Goal: Check status: Check status

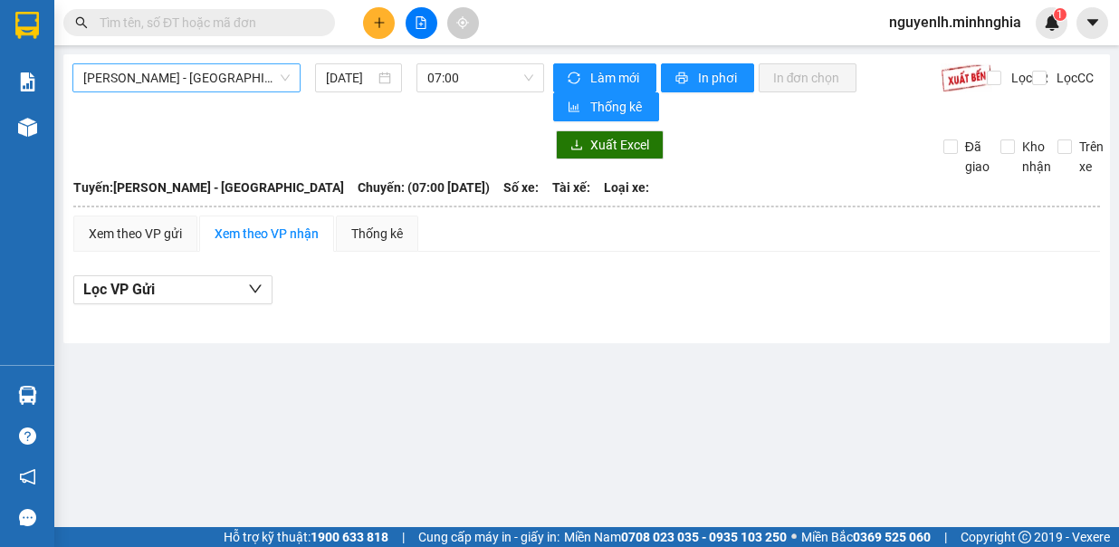
click at [204, 79] on span "[PERSON_NAME] - [GEOGRAPHIC_DATA]" at bounding box center [186, 77] width 206 height 27
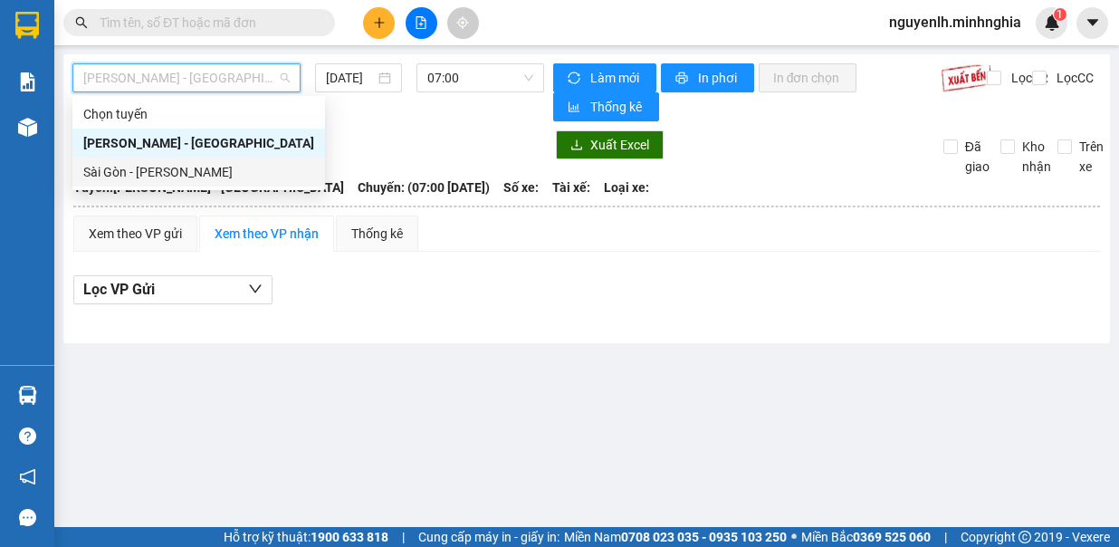
click at [214, 170] on div "Sài Gòn - [PERSON_NAME]" at bounding box center [198, 172] width 231 height 20
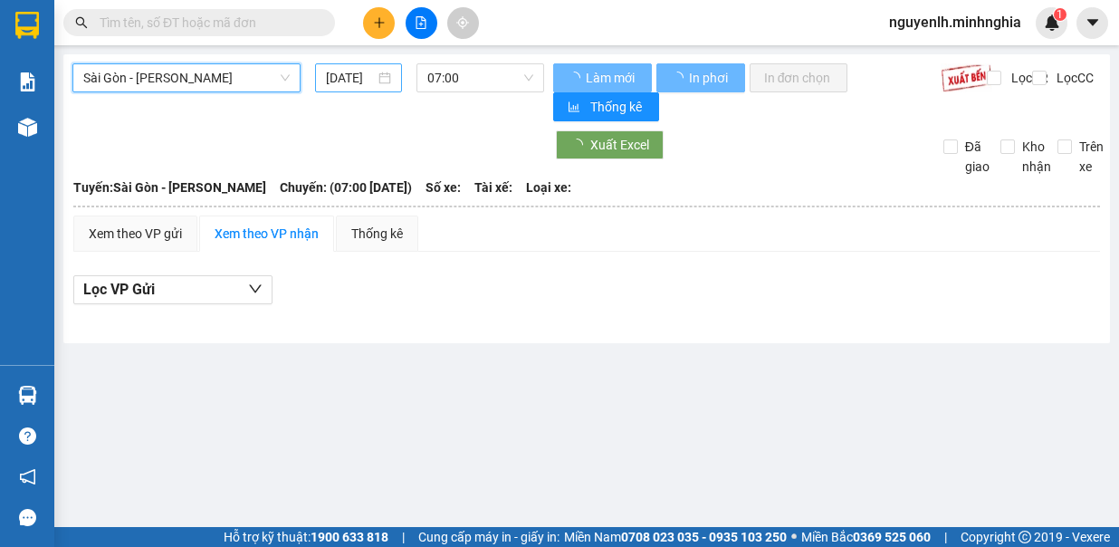
click at [348, 75] on input "[DATE]" at bounding box center [350, 78] width 49 height 20
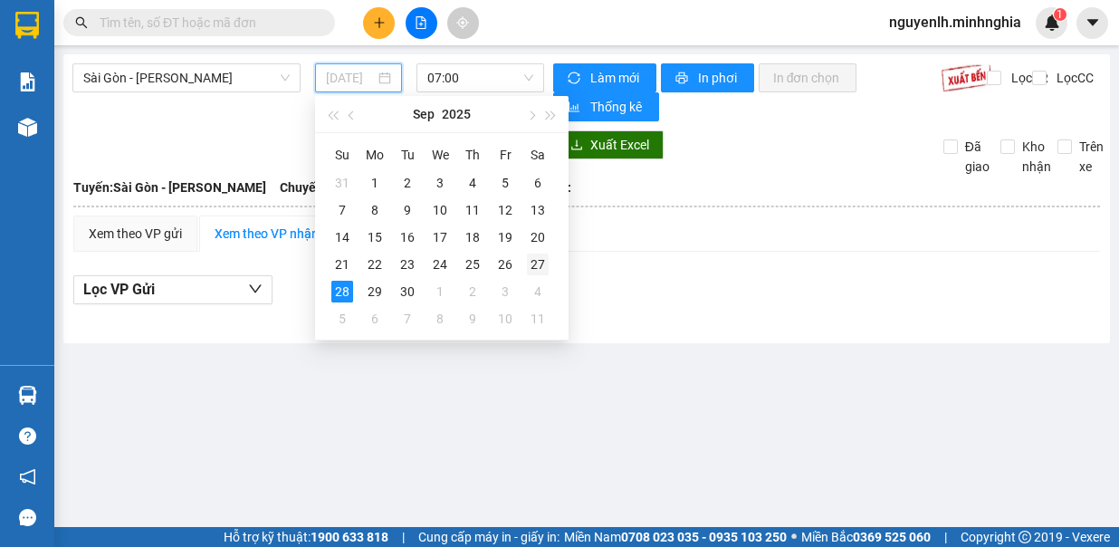
drag, startPoint x: 535, startPoint y: 259, endPoint x: 471, endPoint y: 131, distance: 142.5
click at [536, 259] on div "27" at bounding box center [538, 264] width 22 height 22
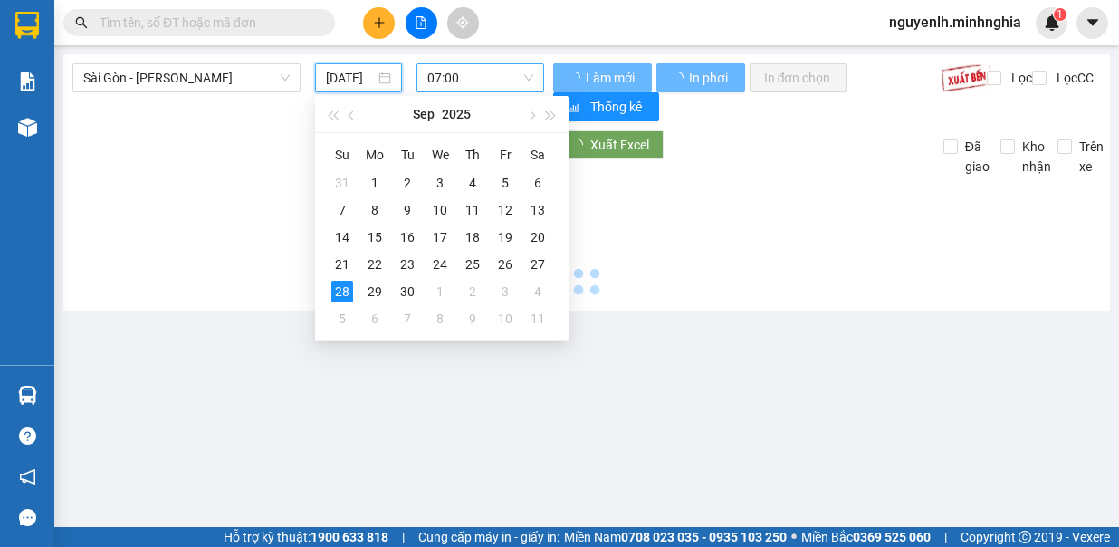
click at [491, 81] on span "07:00" at bounding box center [480, 77] width 106 height 27
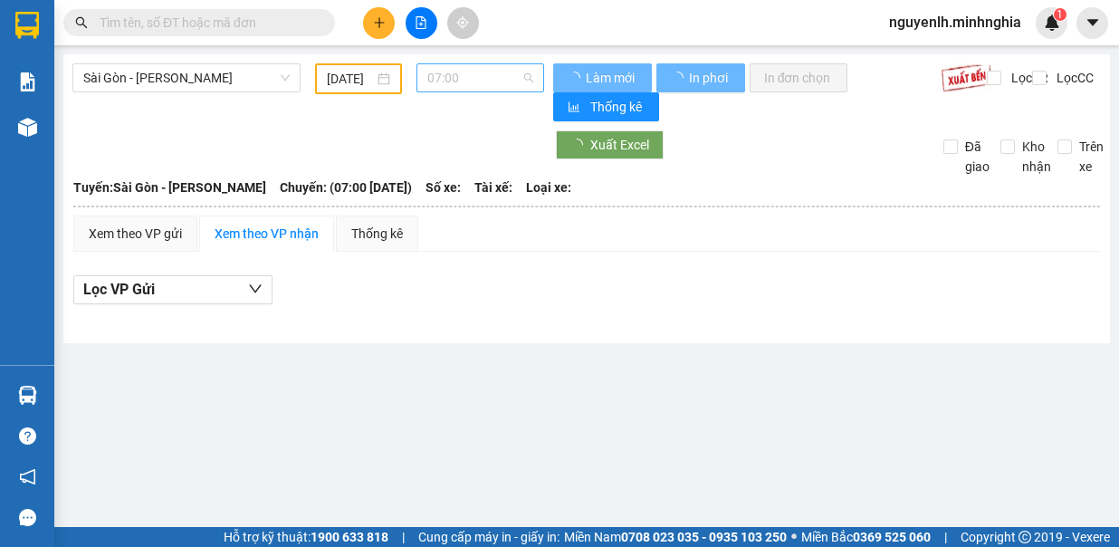
type input "[DATE]"
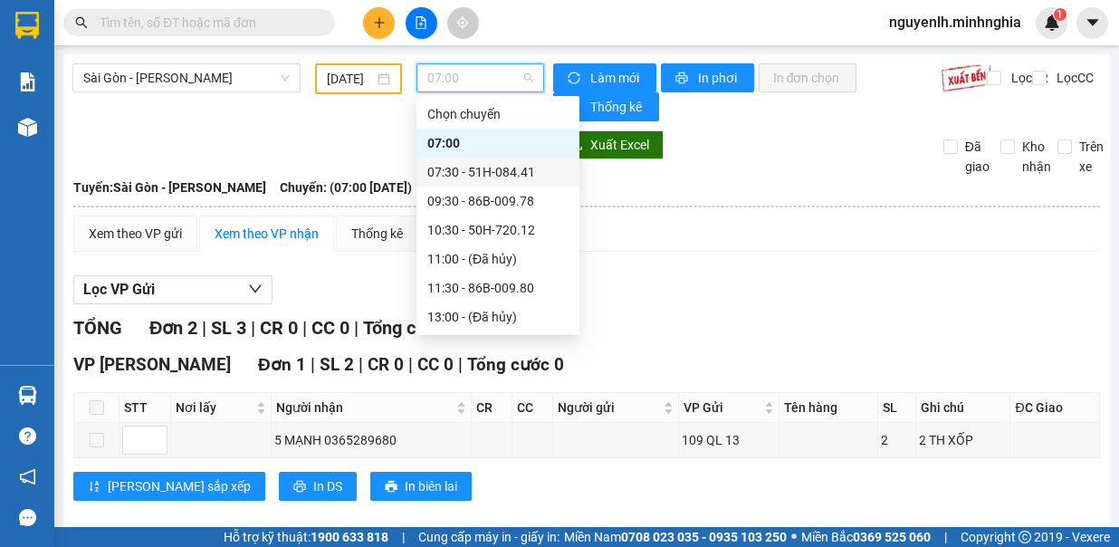
click at [502, 181] on div "07:30 - 51H-084.41" at bounding box center [497, 172] width 141 height 20
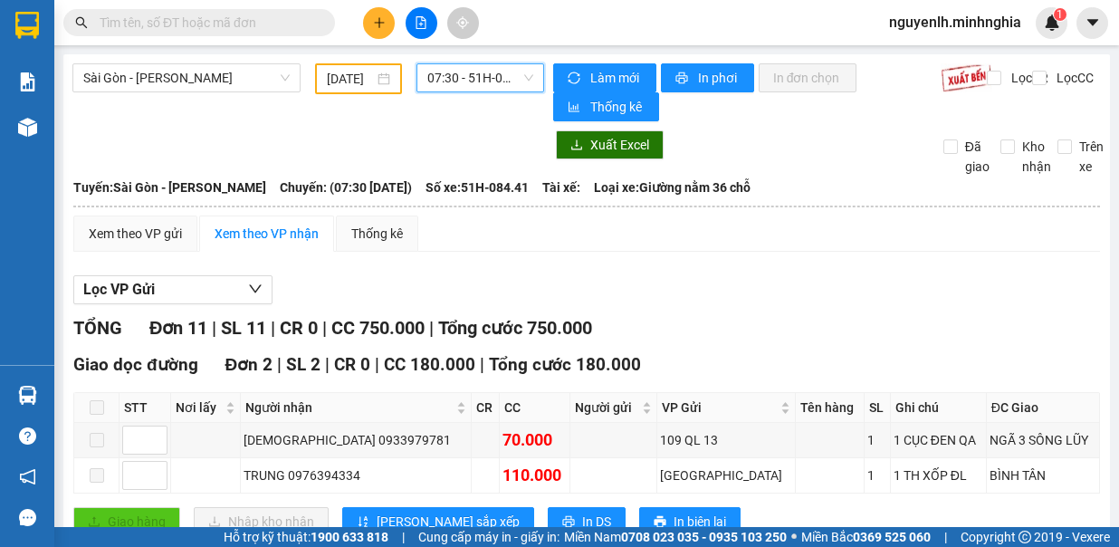
click at [478, 89] on span "07:30 - 51H-084.41" at bounding box center [480, 77] width 106 height 27
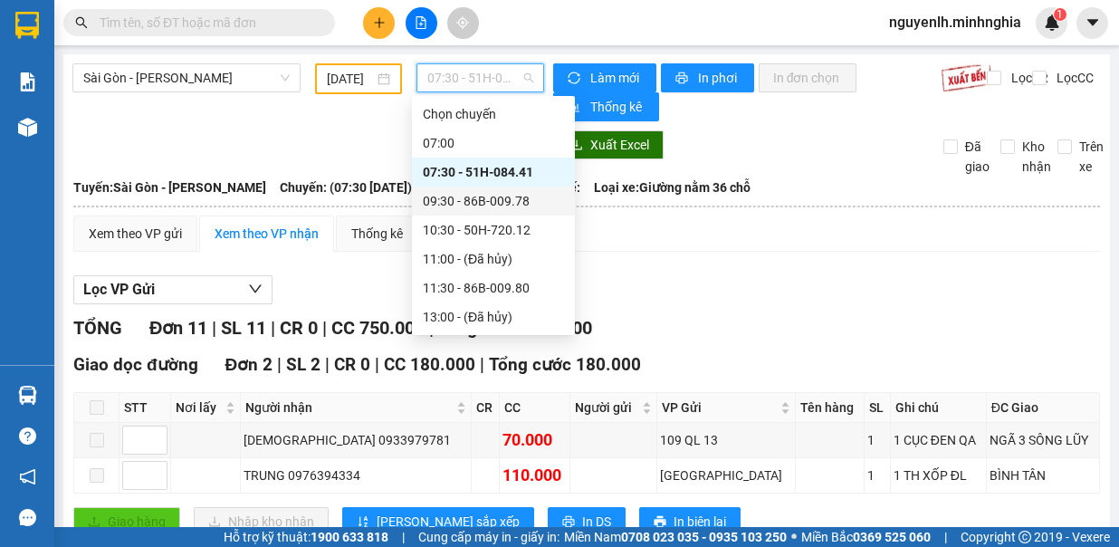
click at [522, 191] on div "09:30 - 86B-009.78" at bounding box center [493, 201] width 141 height 20
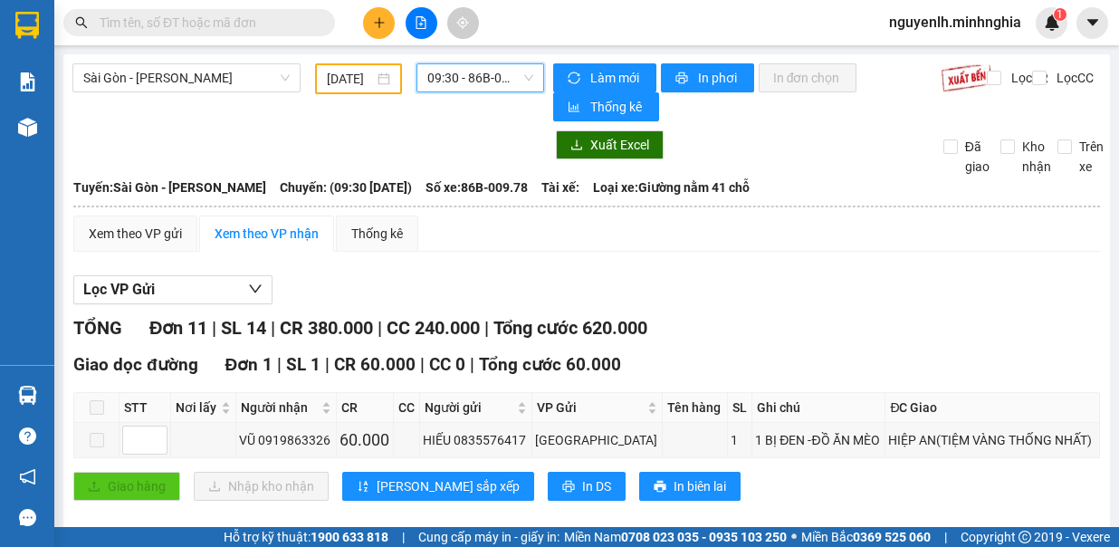
click at [500, 77] on span "09:30 - 86B-009.78" at bounding box center [480, 77] width 106 height 27
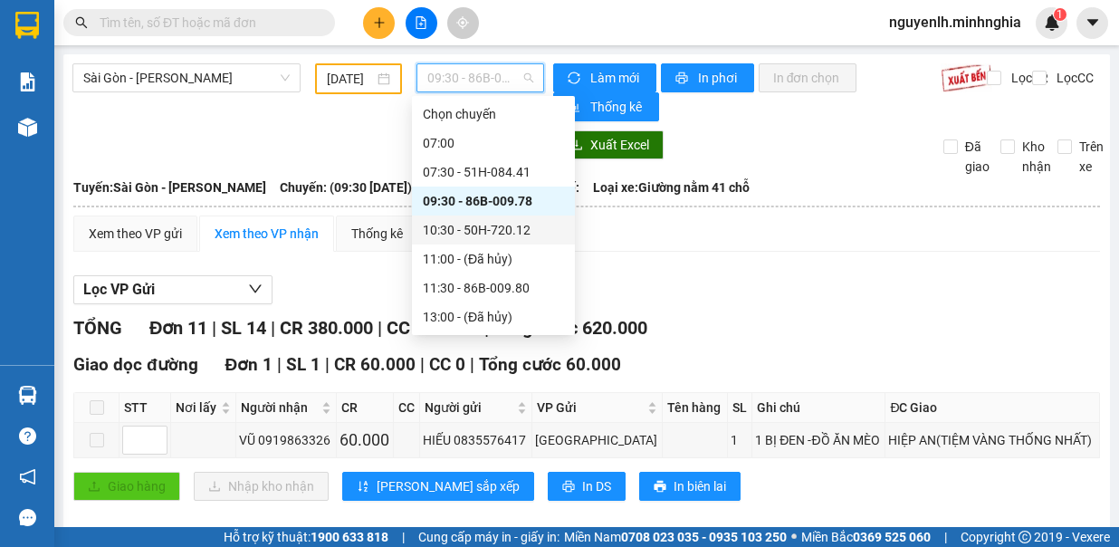
click at [459, 228] on div "10:30 - 50H-720.12" at bounding box center [493, 230] width 141 height 20
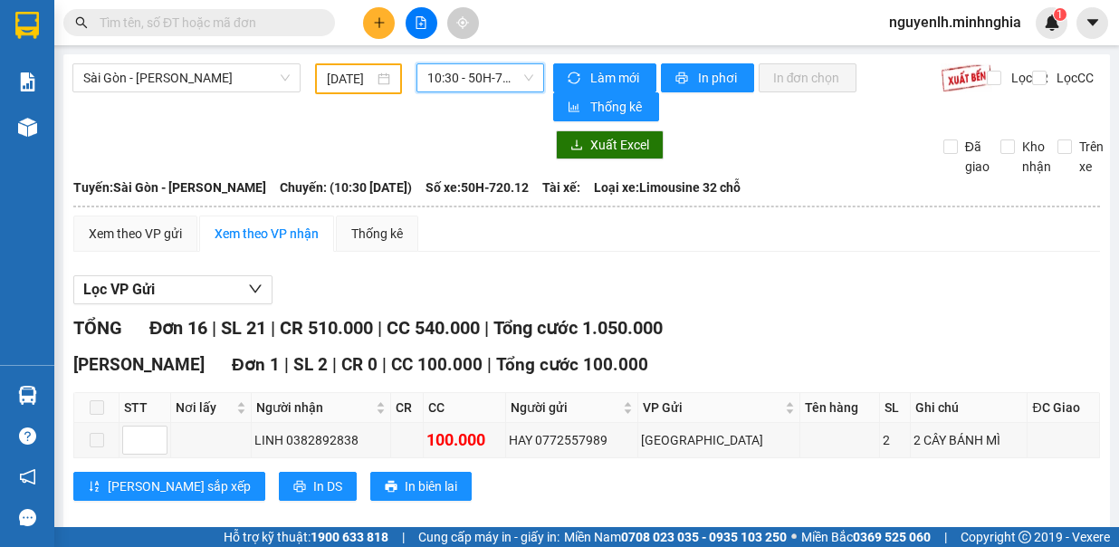
click at [481, 64] on span "10:30 - 50H-720.12" at bounding box center [480, 77] width 106 height 27
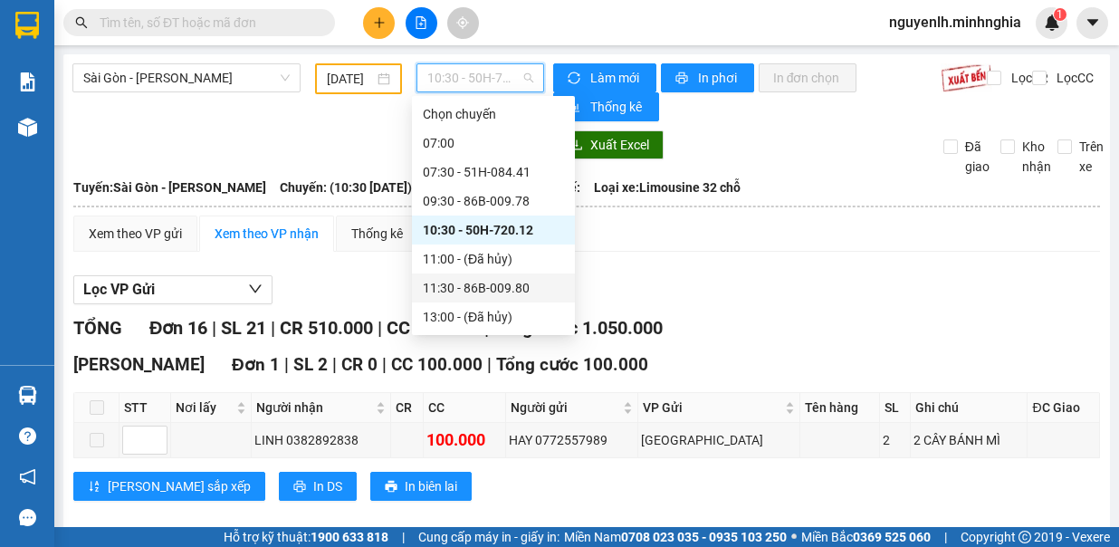
click at [503, 279] on div "11:30 - 86B-009.80" at bounding box center [493, 288] width 141 height 20
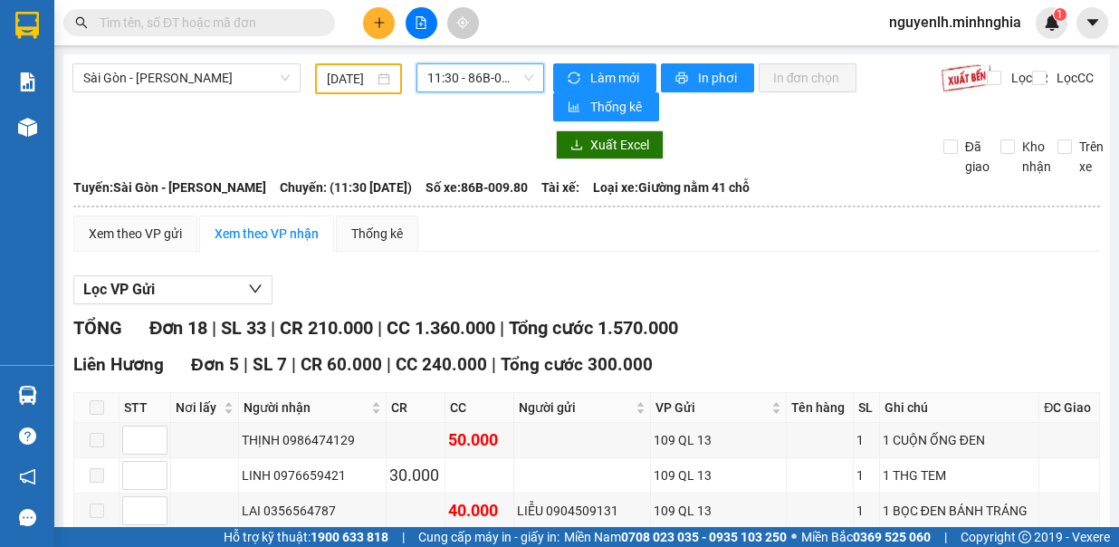
click at [455, 69] on span "11:30 - 86B-009.80" at bounding box center [480, 77] width 106 height 27
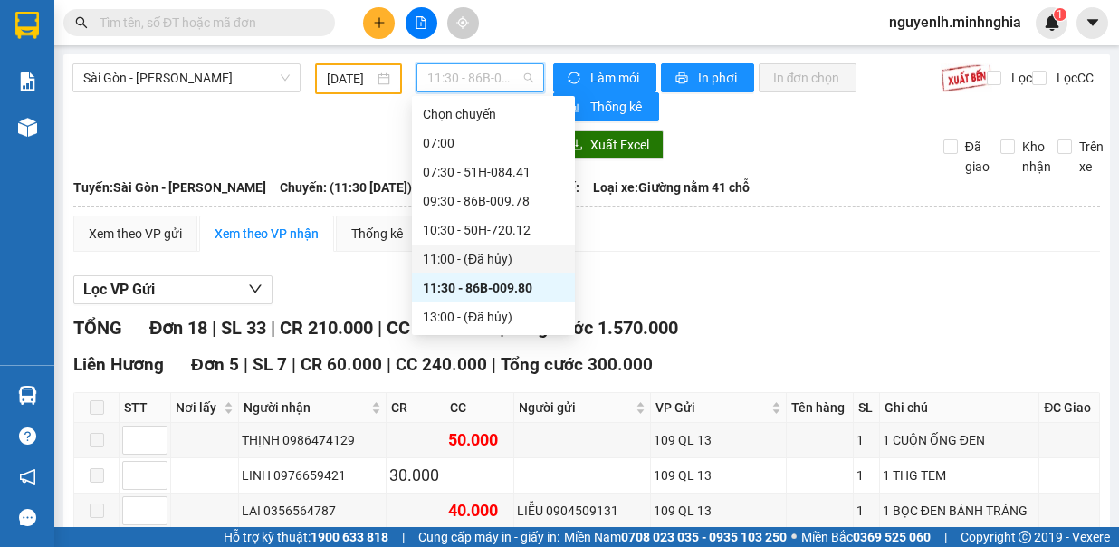
scroll to position [181, 0]
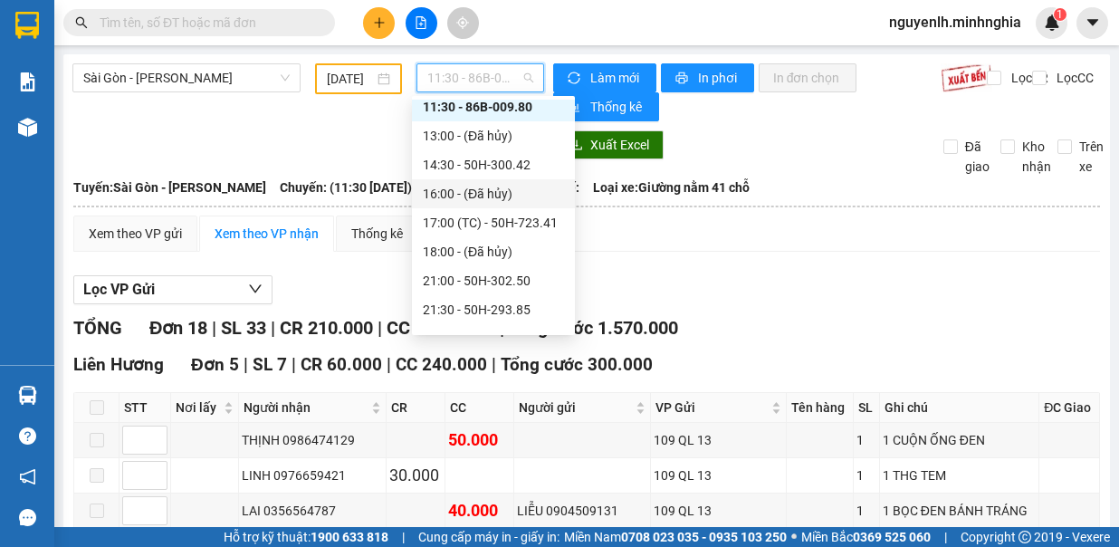
click at [525, 184] on div "16:00 - (Đã hủy)" at bounding box center [493, 194] width 141 height 20
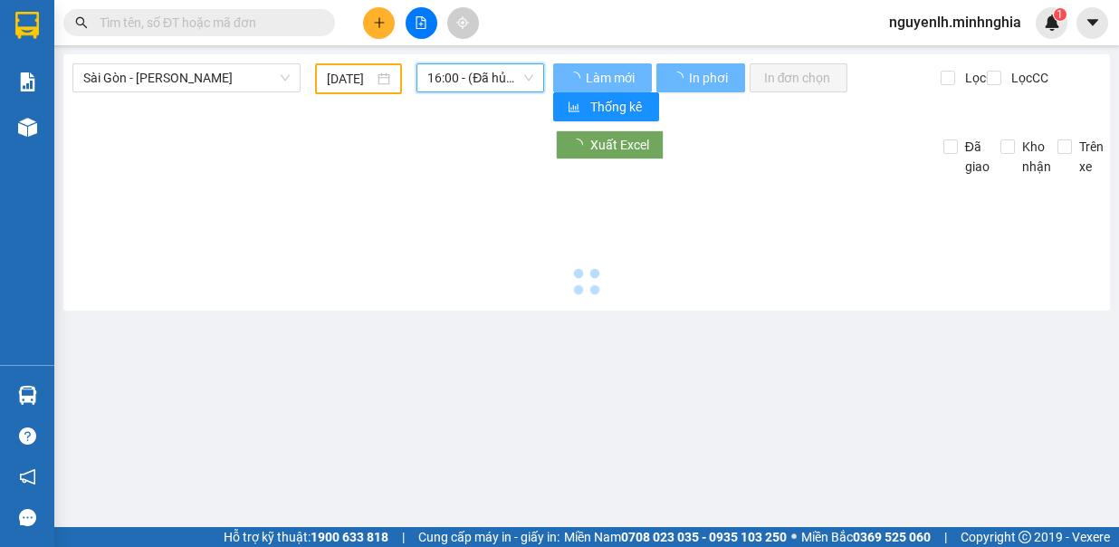
click at [500, 84] on span "16:00 - (Đã hủy)" at bounding box center [480, 77] width 106 height 27
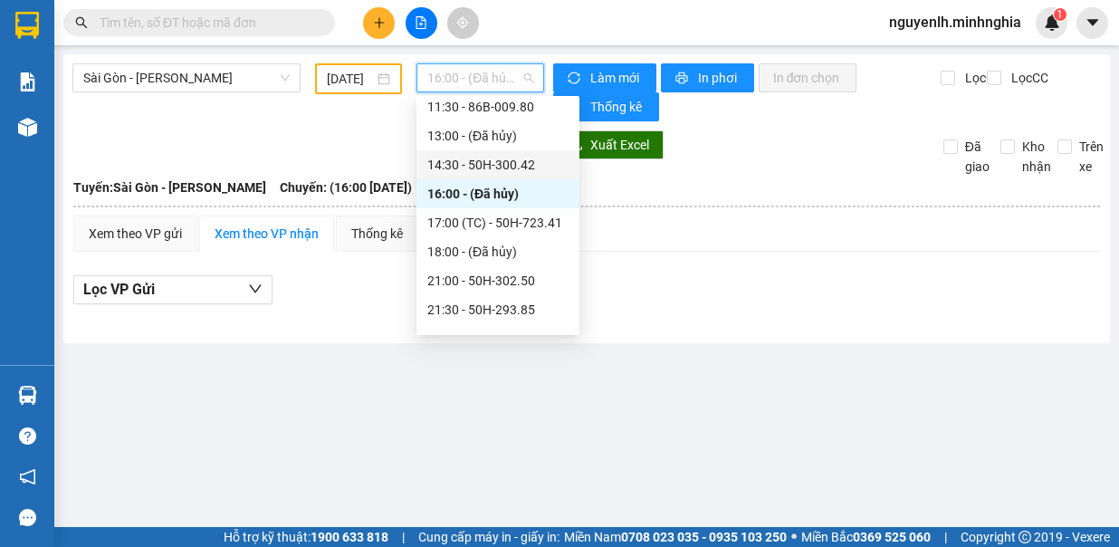
click at [525, 164] on div "14:30 - 50H-300.42" at bounding box center [497, 165] width 141 height 20
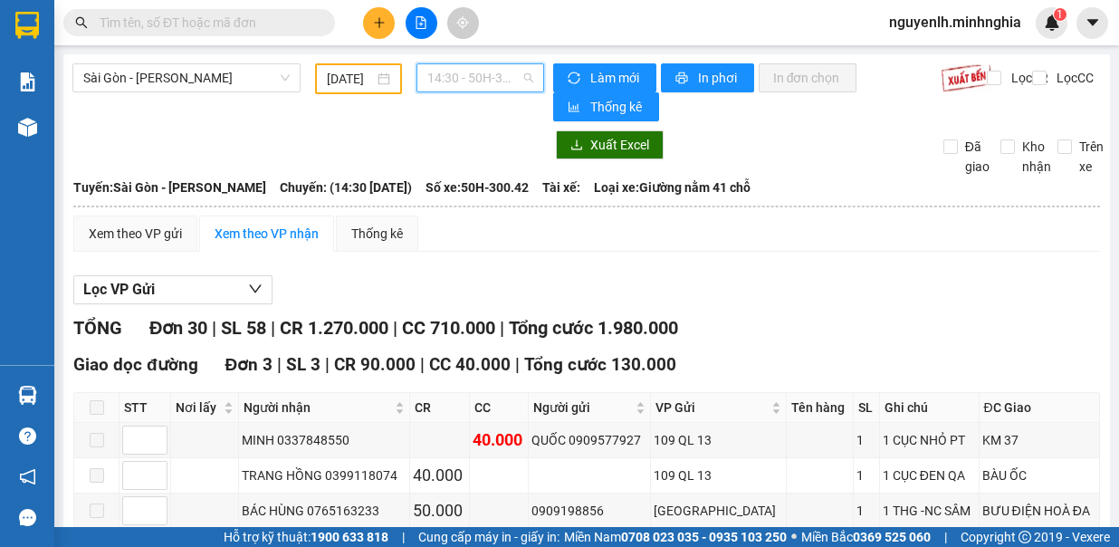
click at [481, 64] on span "14:30 - 50H-300.42" at bounding box center [480, 77] width 106 height 27
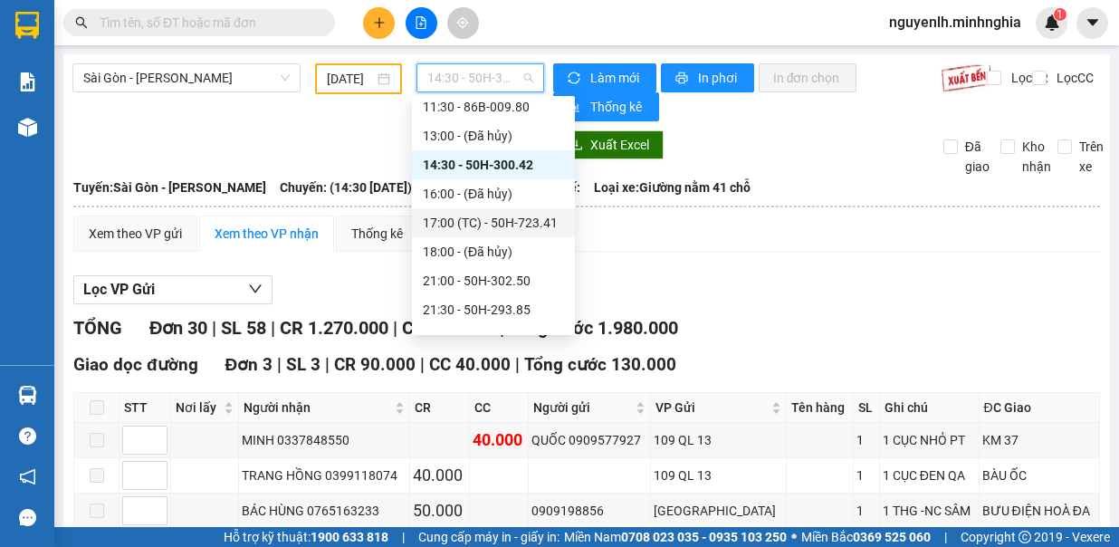
click at [540, 219] on div "17:00 (TC) - 50H-723.41" at bounding box center [493, 223] width 141 height 20
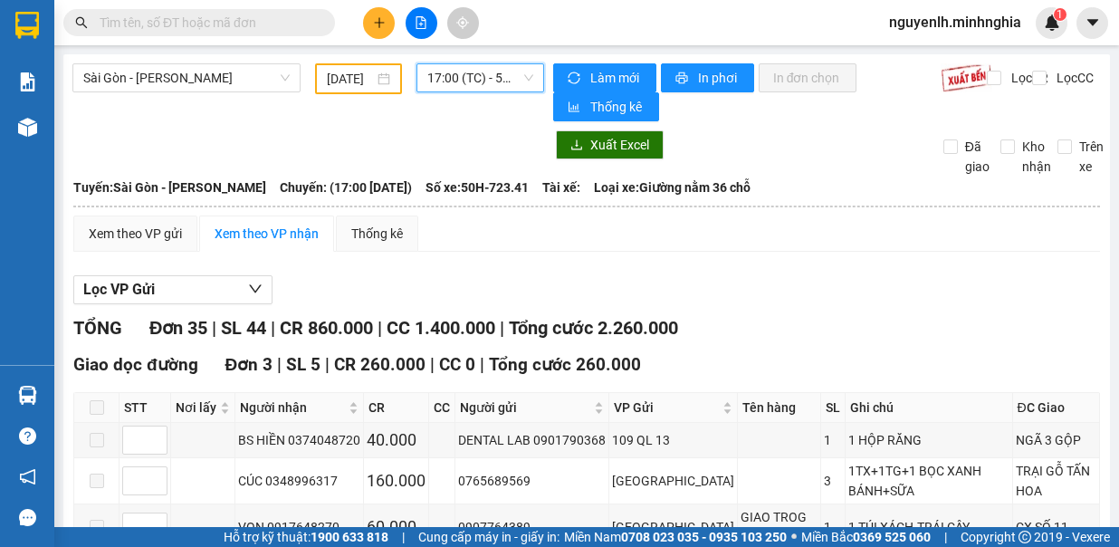
click at [496, 77] on span "17:00 (TC) - 50H-723.41" at bounding box center [480, 77] width 106 height 27
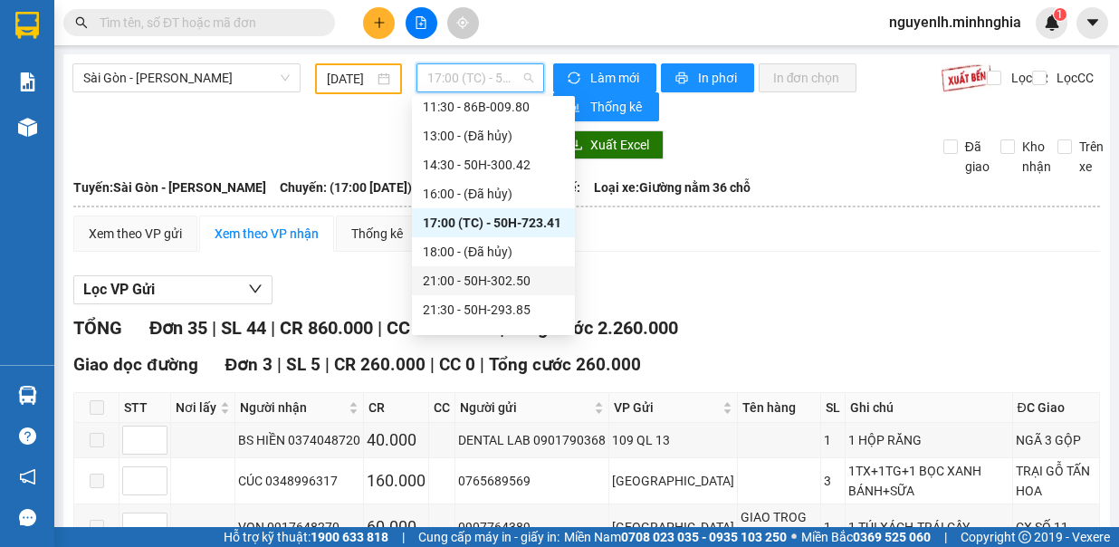
click at [488, 286] on div "21:00 - 50H-302.50" at bounding box center [493, 281] width 141 height 20
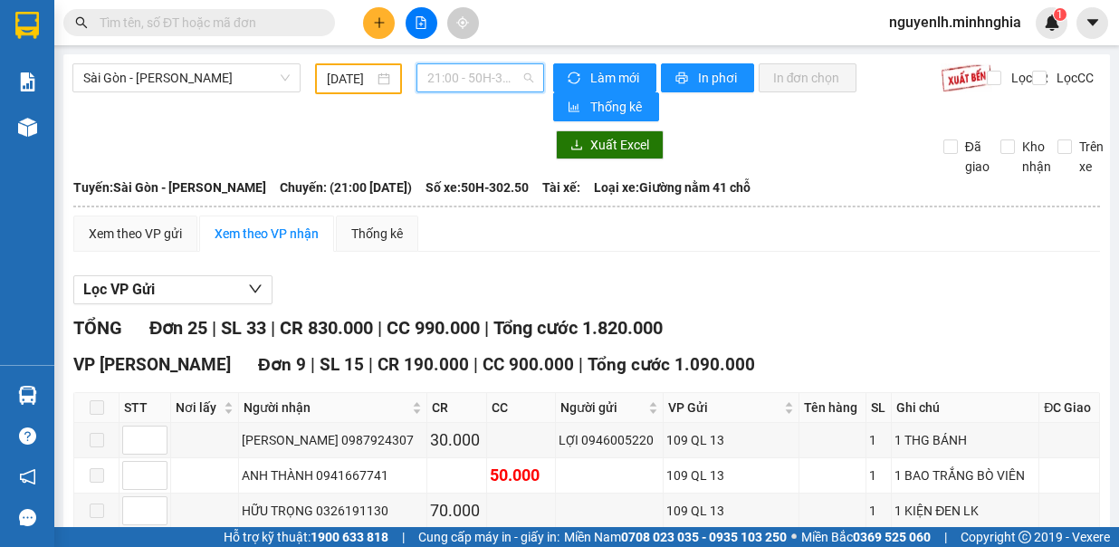
click at [463, 71] on span "21:00 - 50H-302.50" at bounding box center [480, 77] width 106 height 27
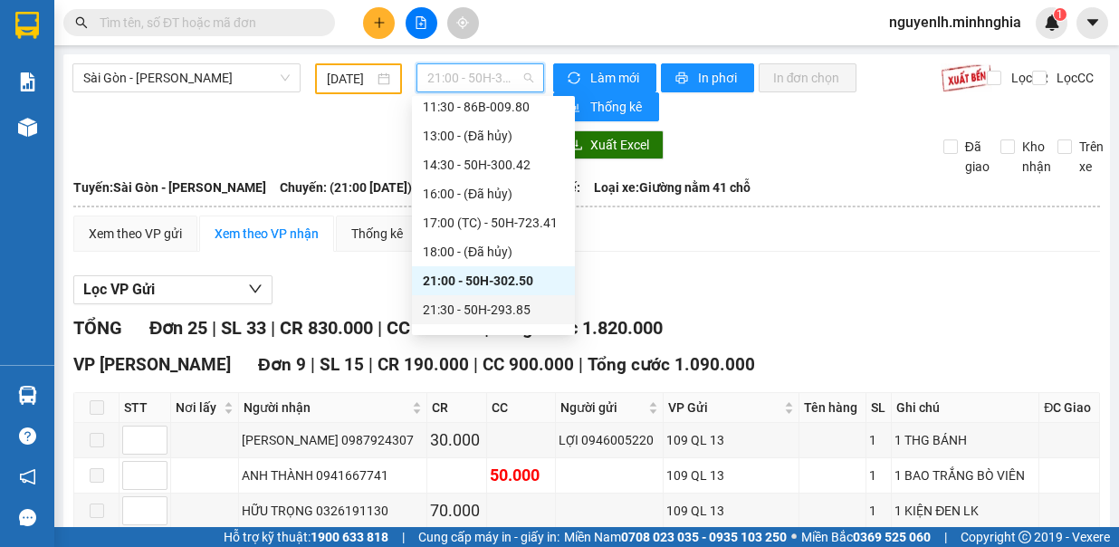
click at [487, 319] on div "21:30 - 50H-293.85" at bounding box center [493, 309] width 163 height 29
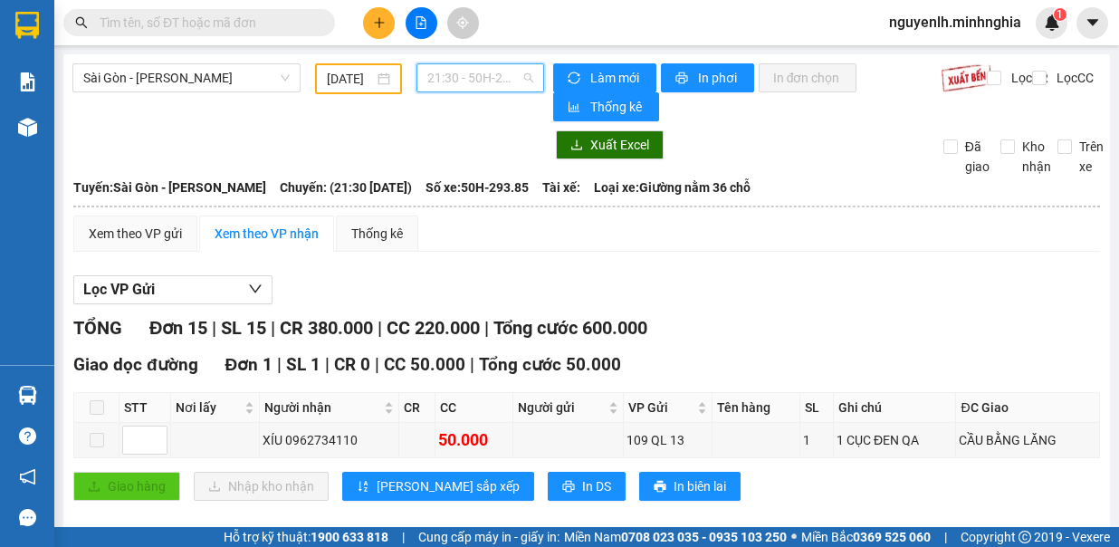
click at [482, 69] on span "21:30 - 50H-293.85" at bounding box center [480, 77] width 106 height 27
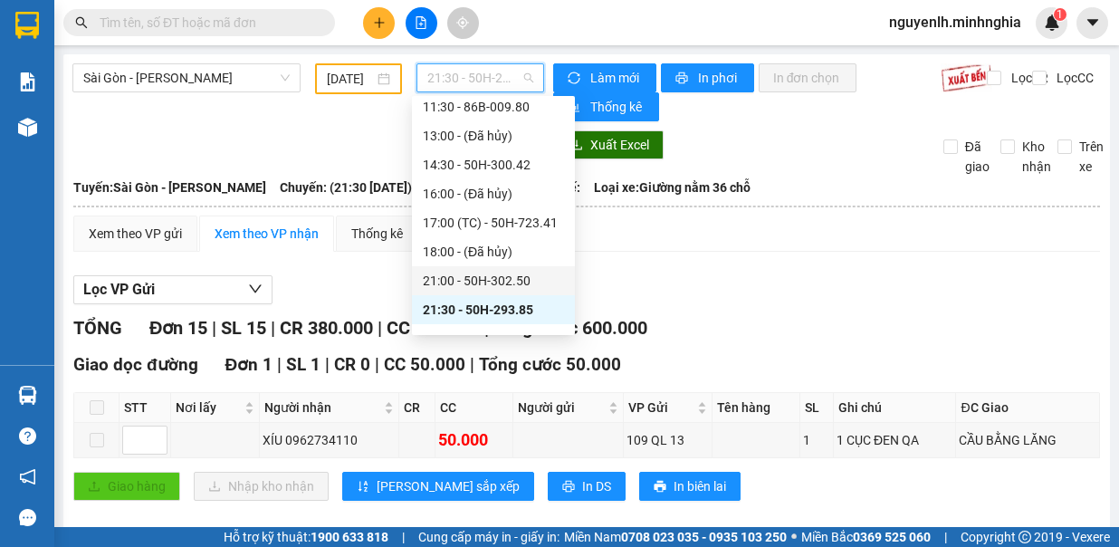
scroll to position [203, 0]
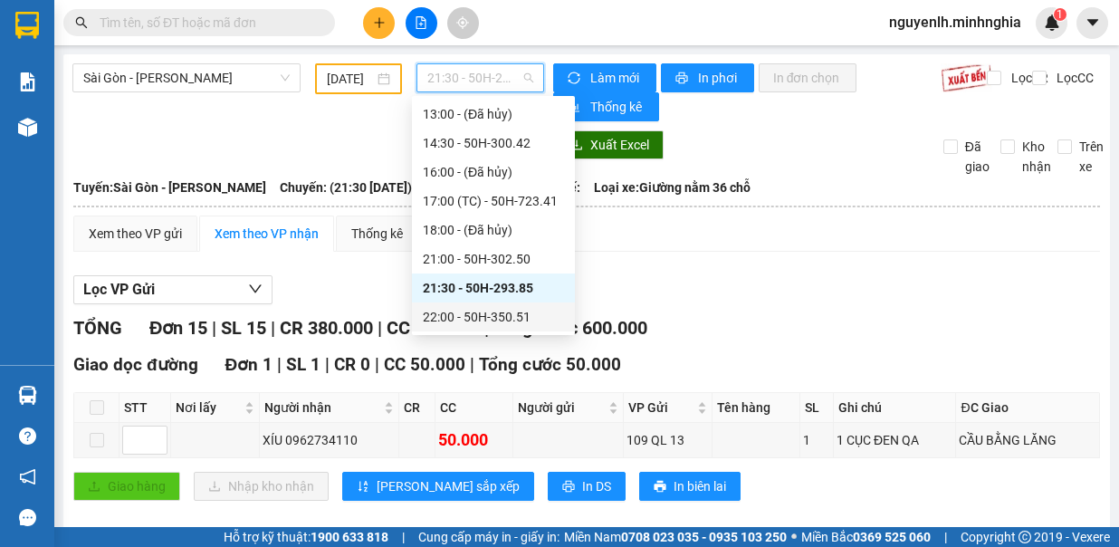
click at [510, 306] on div "22:00 - 50H-350.51" at bounding box center [493, 316] width 163 height 29
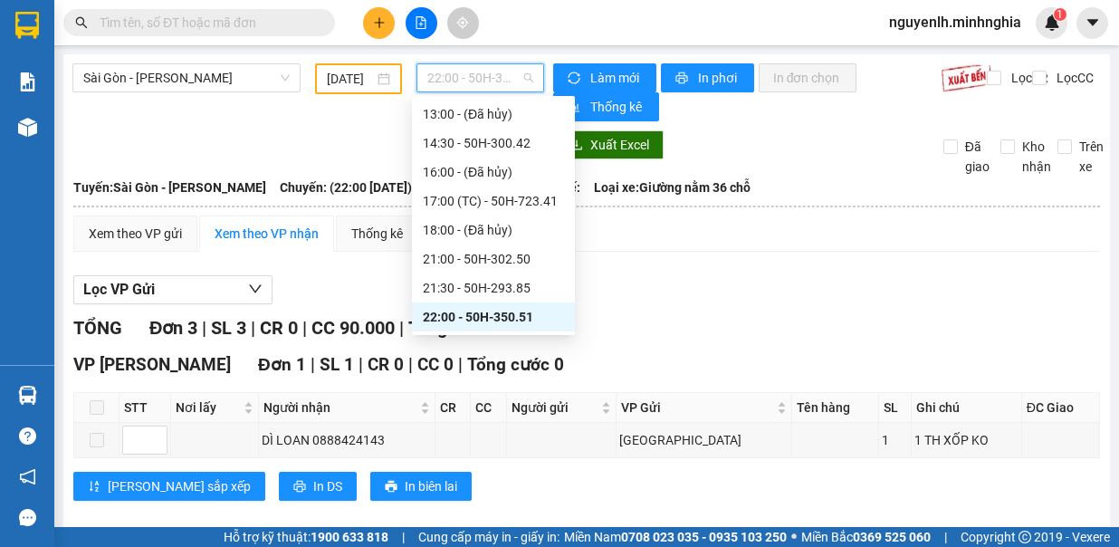
click at [456, 70] on span "22:00 - 50H-350.51" at bounding box center [480, 77] width 106 height 27
click at [493, 145] on div "14:30 - 50H-300.42" at bounding box center [493, 143] width 141 height 20
